Goal: Transaction & Acquisition: Purchase product/service

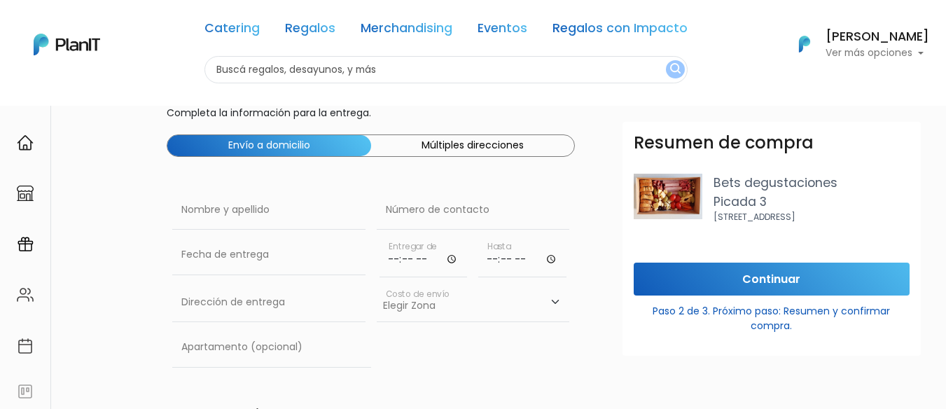
scroll to position [70, 0]
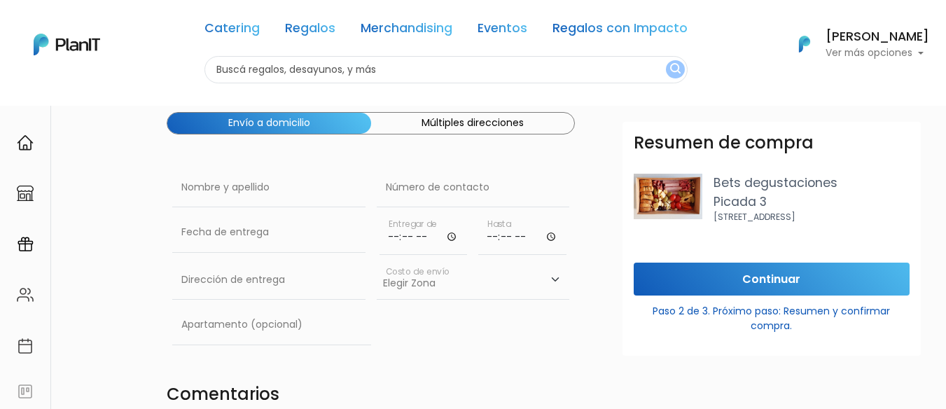
click at [489, 120] on button "Múltiples direcciones" at bounding box center [473, 123] width 204 height 21
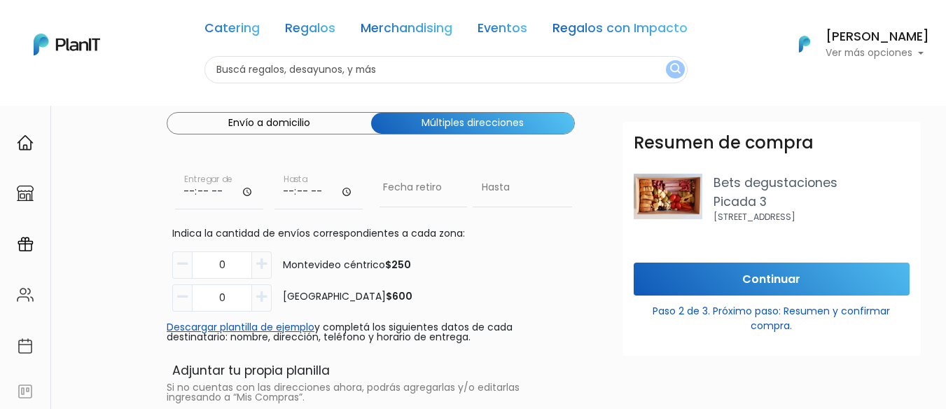
click at [202, 195] on input "time" at bounding box center [219, 189] width 88 height 42
click at [176, 197] on input "time" at bounding box center [219, 189] width 88 height 42
click at [181, 195] on input "time" at bounding box center [219, 189] width 88 height 42
click at [192, 194] on input "time" at bounding box center [219, 189] width 88 height 42
type input "09:00"
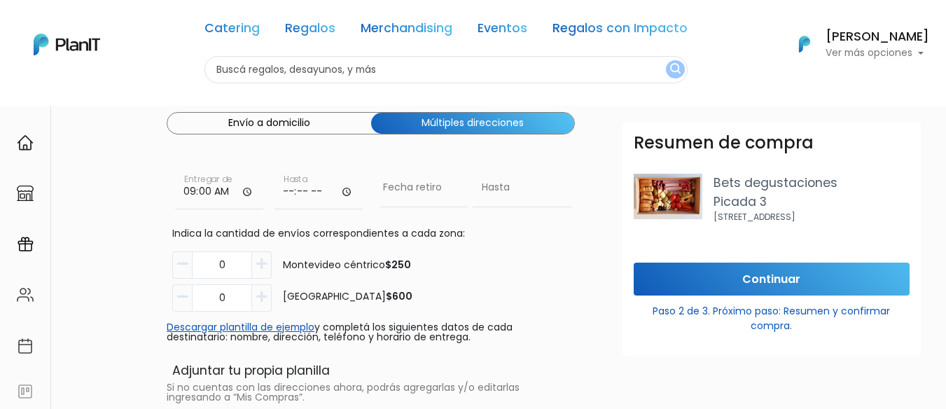
type input "12:00"
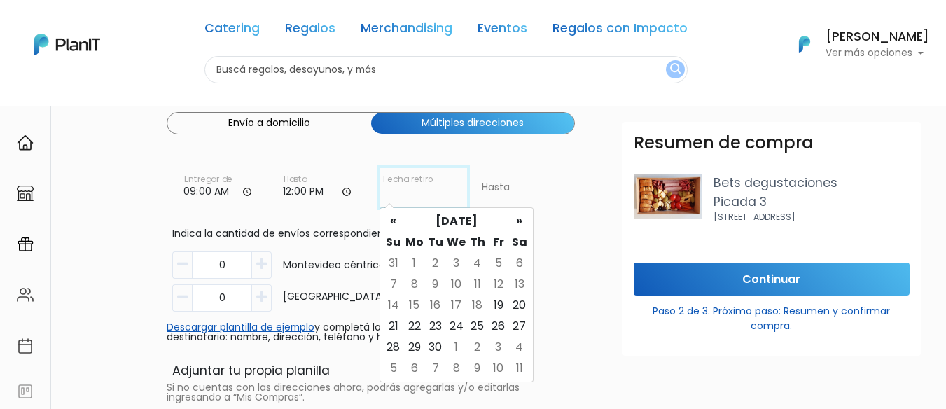
click at [405, 199] on input "Fecha de entrega" at bounding box center [423, 187] width 88 height 39
click at [387, 326] on td "21" at bounding box center [393, 326] width 21 height 21
type input "21/09/2025"
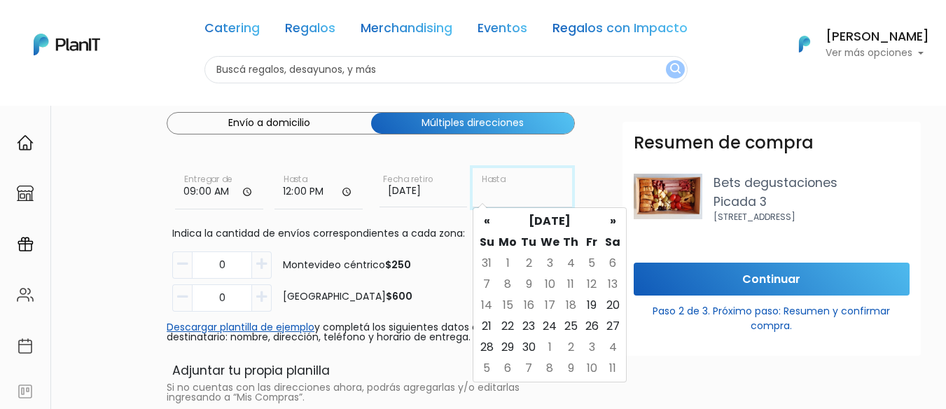
click at [501, 190] on input "text" at bounding box center [521, 187] width 99 height 39
click at [511, 326] on td "22" at bounding box center [507, 326] width 21 height 21
type input "22/09/2025"
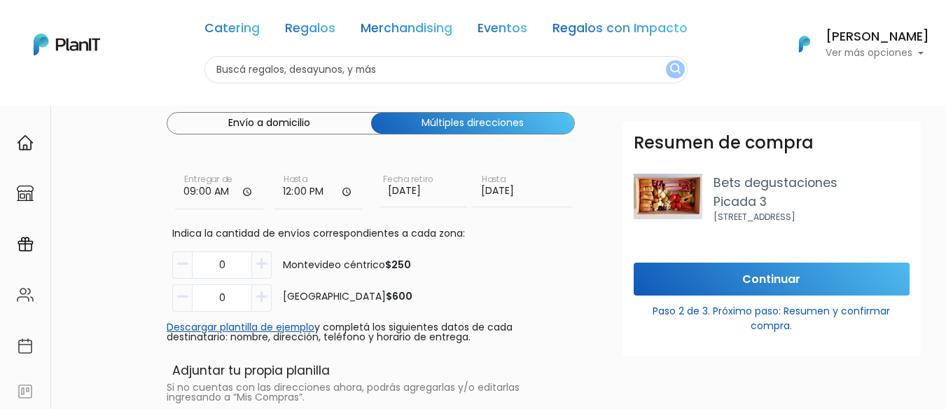
click at [262, 262] on icon "button" at bounding box center [261, 264] width 10 height 13
type input "2"
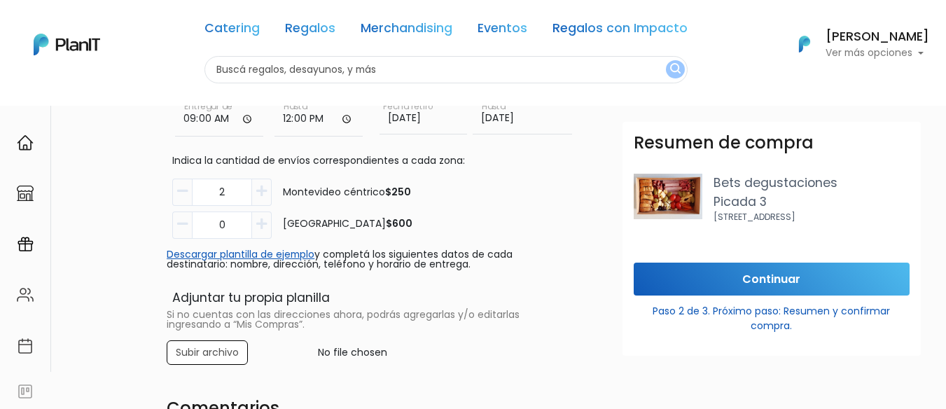
scroll to position [210, 0]
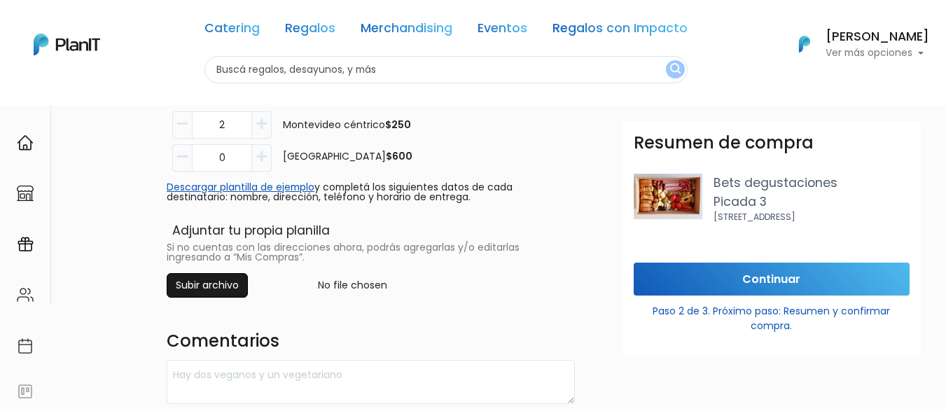
click at [227, 289] on input "file" at bounding box center [370, 285] width 425 height 24
type input "C:\fakepath\cumple set.xlsx"
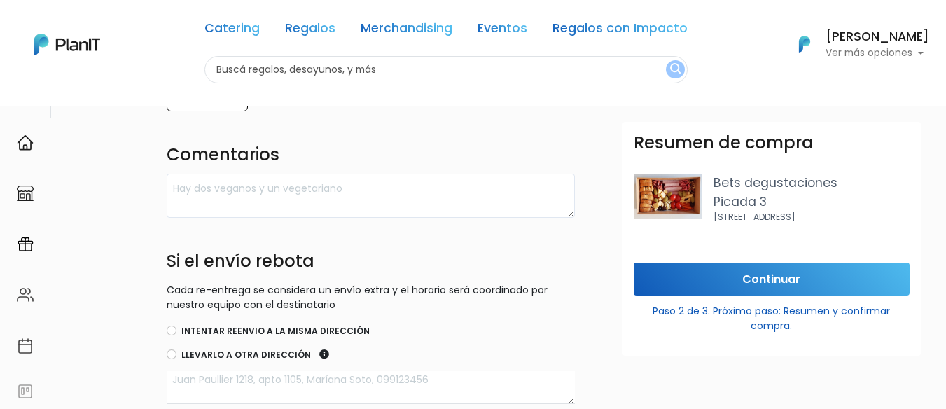
scroll to position [420, 0]
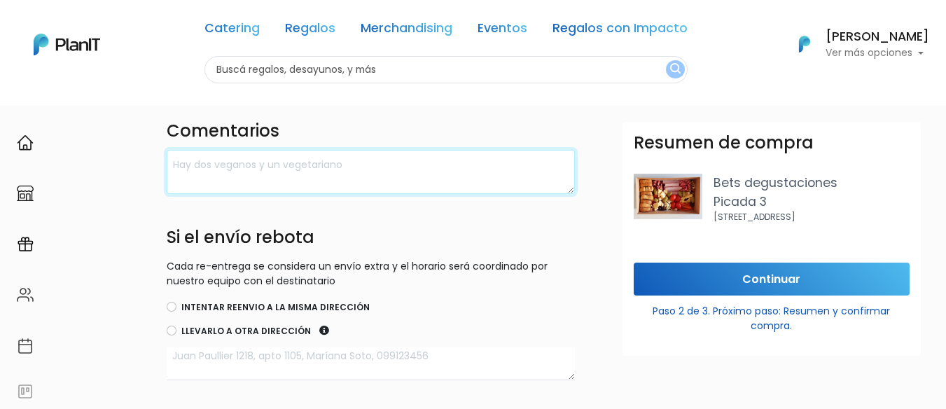
click at [269, 183] on textarea at bounding box center [371, 172] width 408 height 44
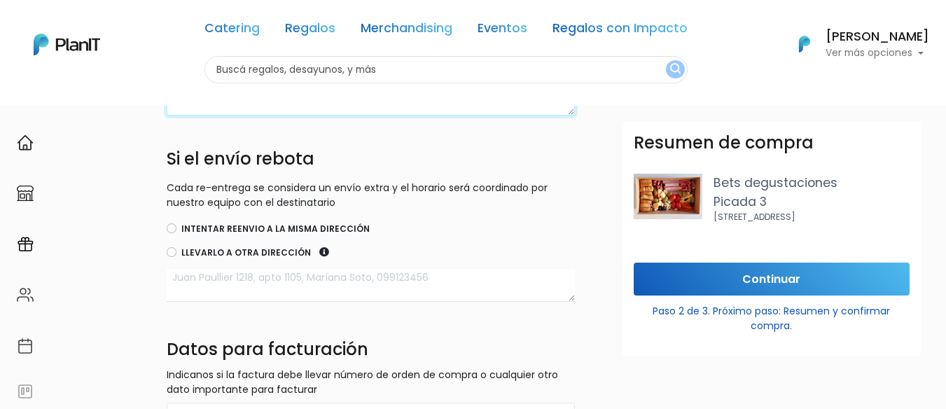
scroll to position [560, 0]
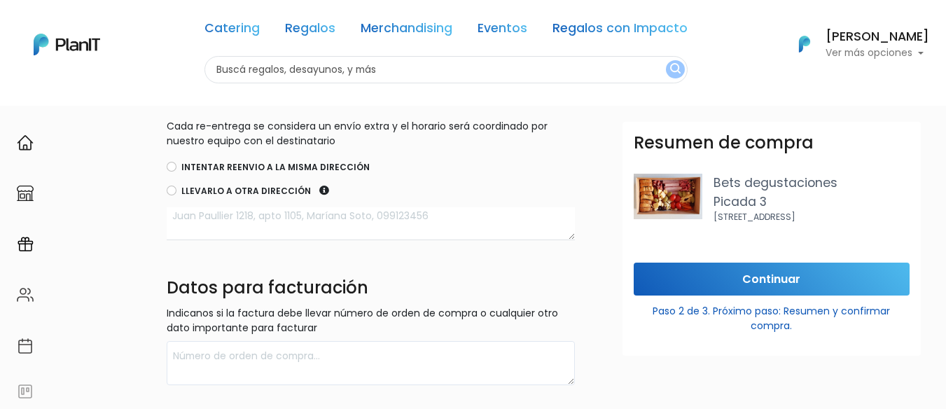
type textarea "una entrega es el 21 y otra el 22 de setiembre."
click at [174, 168] on input "Intentar reenvio a la misma dirección" at bounding box center [172, 167] width 10 height 10
radio input "true"
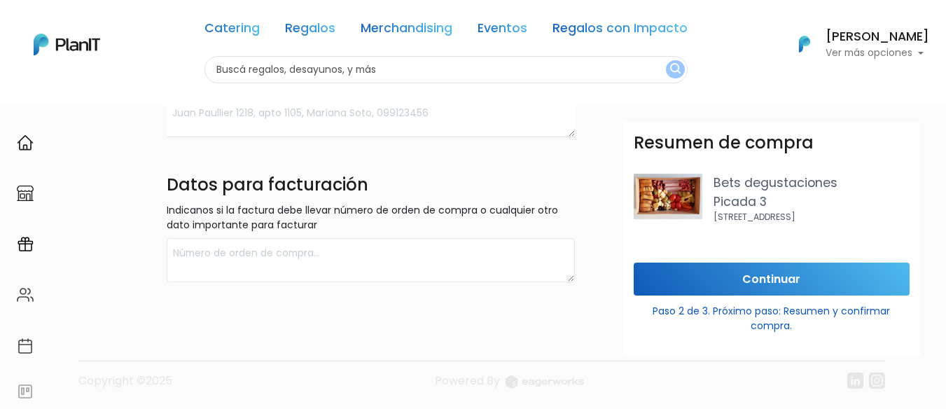
scroll to position [665, 0]
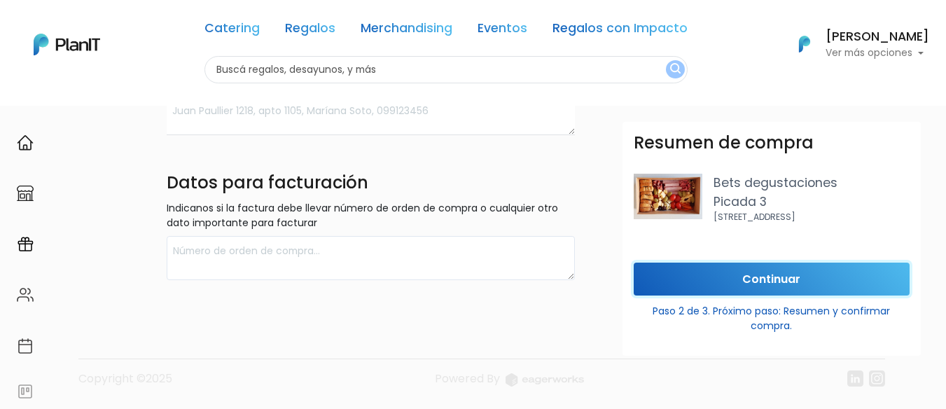
click at [801, 274] on input "Continuar" at bounding box center [771, 278] width 276 height 33
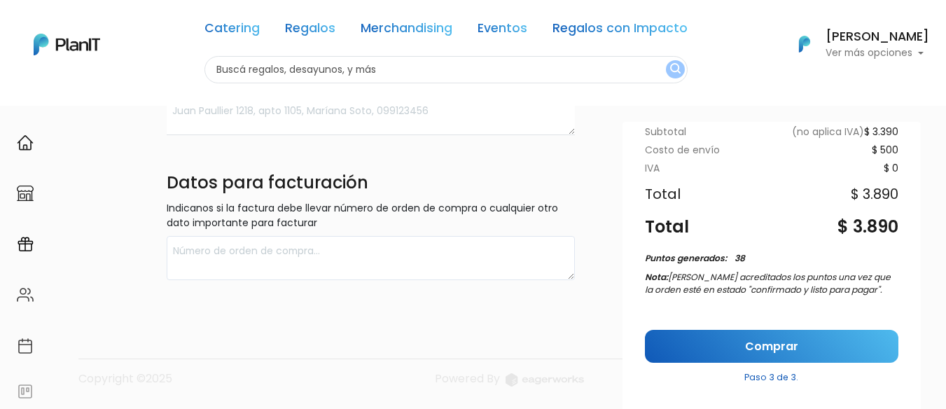
scroll to position [208, 0]
click at [688, 340] on link "Comprar" at bounding box center [771, 346] width 253 height 33
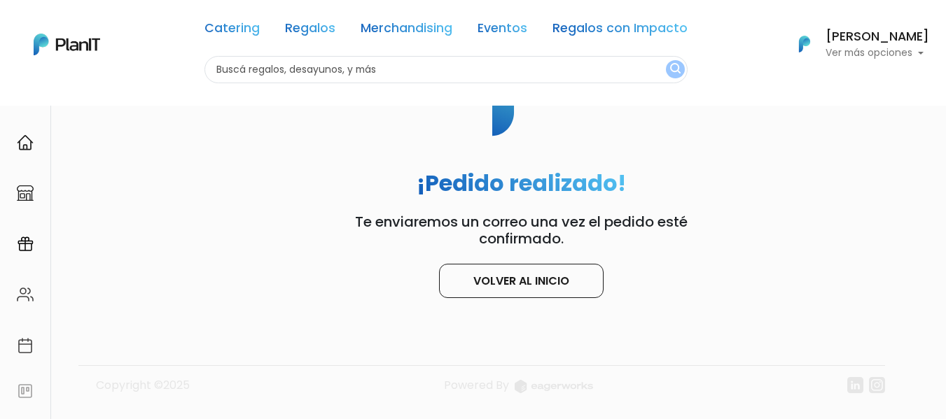
scroll to position [106, 0]
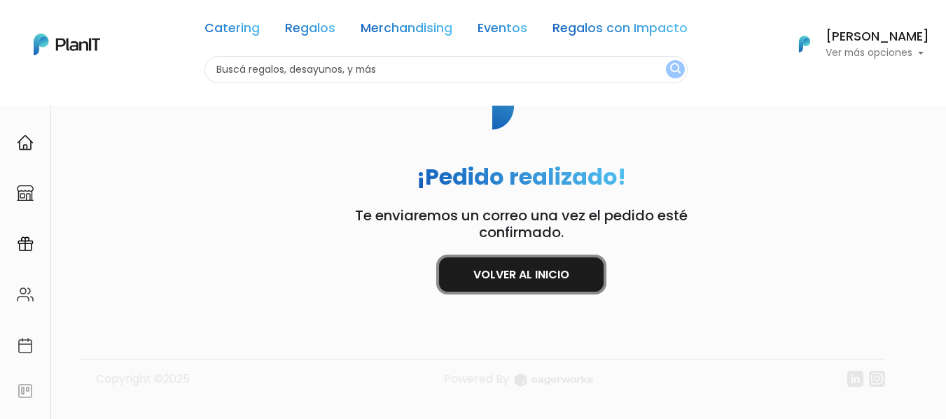
click at [547, 271] on link "Volver al inicio" at bounding box center [521, 275] width 164 height 34
